Goal: Information Seeking & Learning: Learn about a topic

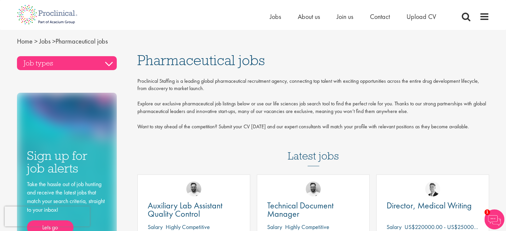
click at [101, 59] on h3 "Job types" at bounding box center [67, 63] width 100 height 14
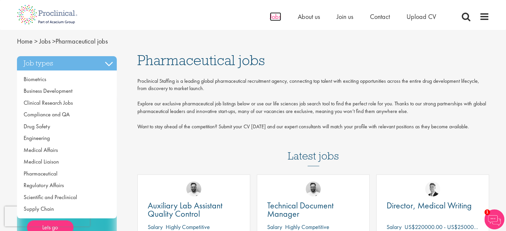
click at [279, 14] on span "Jobs" at bounding box center [275, 16] width 11 height 9
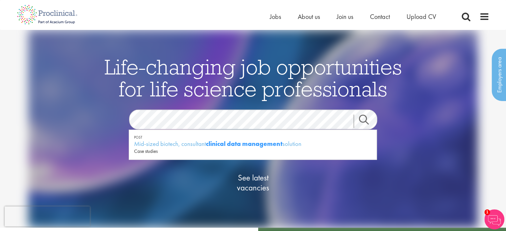
click at [364, 119] on link "Search" at bounding box center [367, 121] width 29 height 13
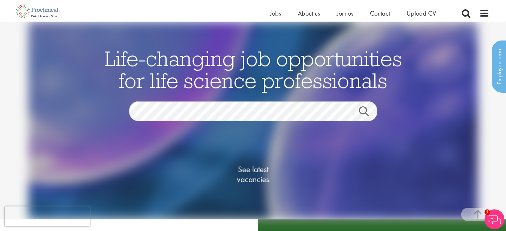
scroll to position [149, 0]
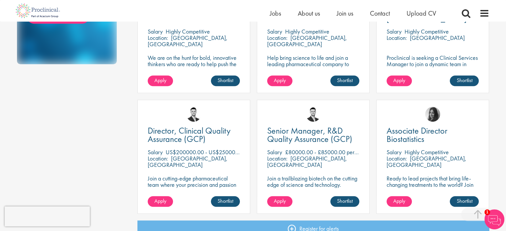
scroll to position [567, 0]
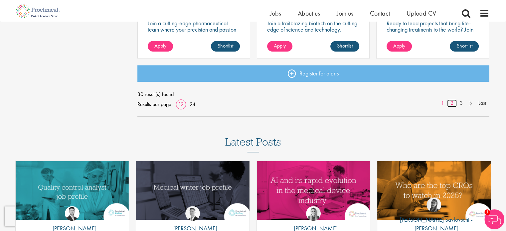
click at [450, 105] on link "2" at bounding box center [452, 103] width 10 height 8
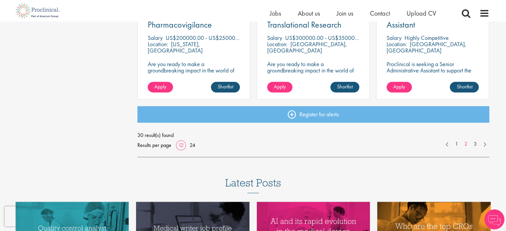
scroll to position [526, 0]
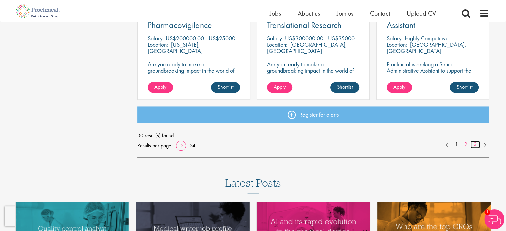
click at [475, 147] on link "3" at bounding box center [475, 145] width 10 height 8
